Goal: Task Accomplishment & Management: Manage account settings

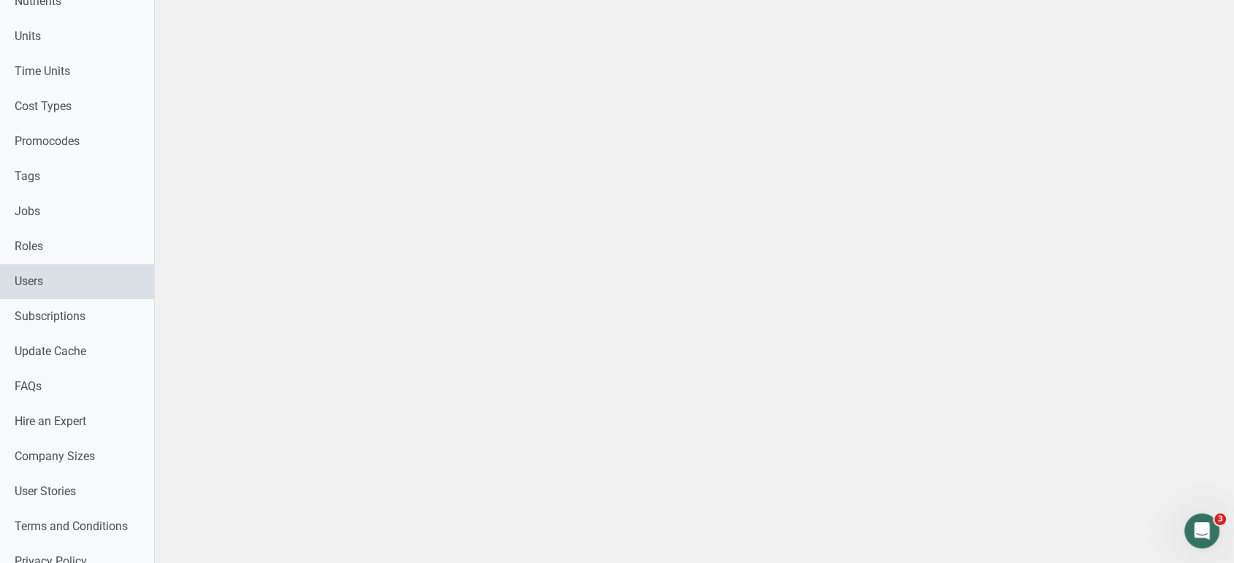
click at [53, 281] on link "Users" at bounding box center [77, 281] width 154 height 35
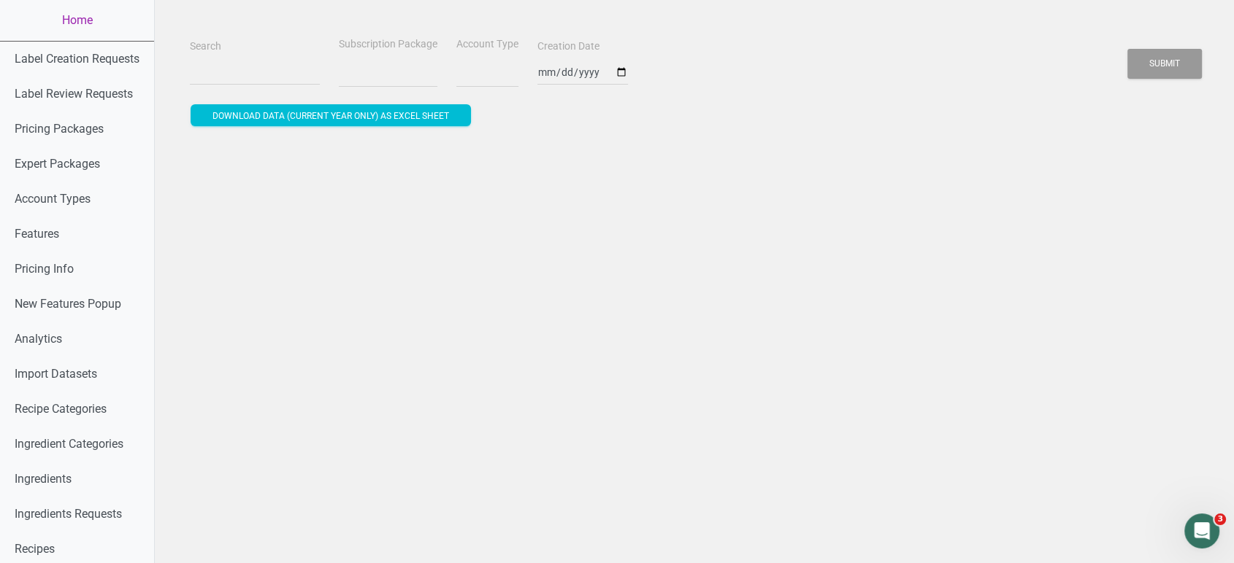
select select
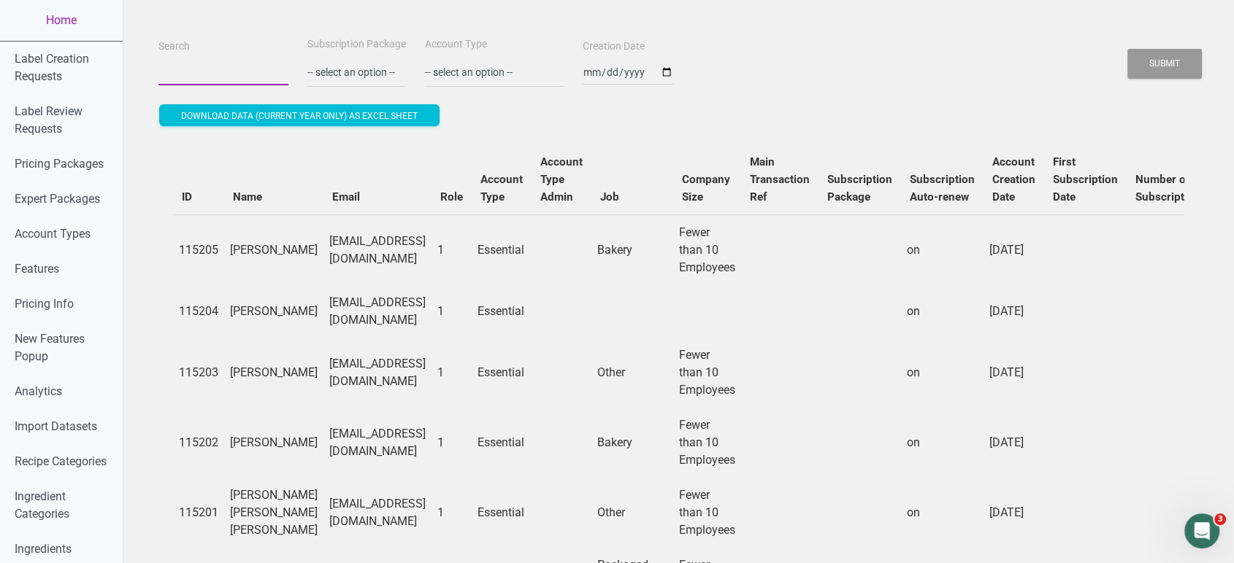
click at [214, 77] on input "Search" at bounding box center [223, 72] width 130 height 26
paste input "[EMAIL_ADDRESS][DOMAIN_NAME]"
click at [1127, 49] on button "Submit" at bounding box center [1164, 64] width 74 height 30
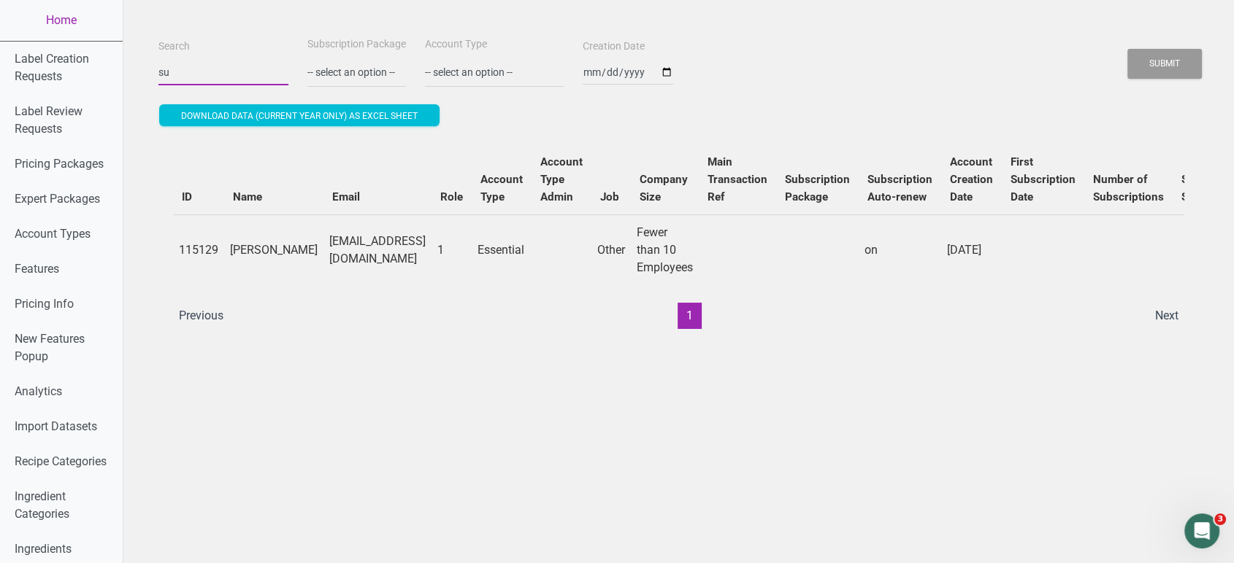
type input "s"
paste input "[EMAIL_ADDRESS][DOMAIN_NAME]"
click at [1127, 49] on button "Submit" at bounding box center [1164, 64] width 74 height 30
type input "b"
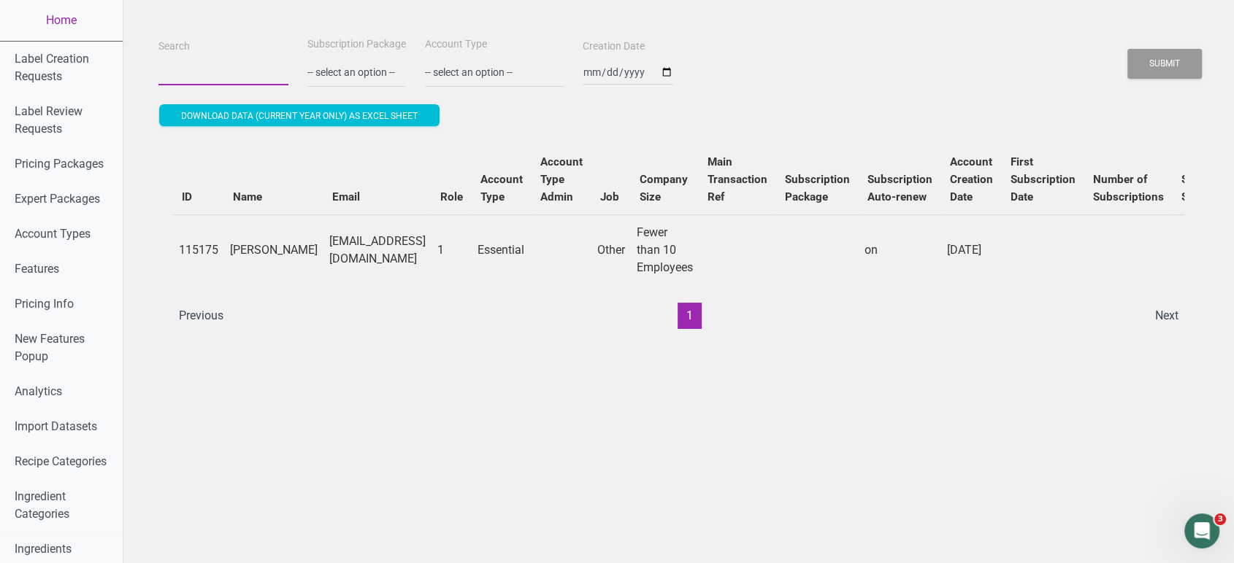
paste input "[PERSON_NAME][EMAIL_ADDRESS][DOMAIN_NAME]"
type input "[PERSON_NAME][EMAIL_ADDRESS][DOMAIN_NAME]"
click at [1127, 49] on button "Submit" at bounding box center [1164, 64] width 74 height 30
